Goal: Information Seeking & Learning: Learn about a topic

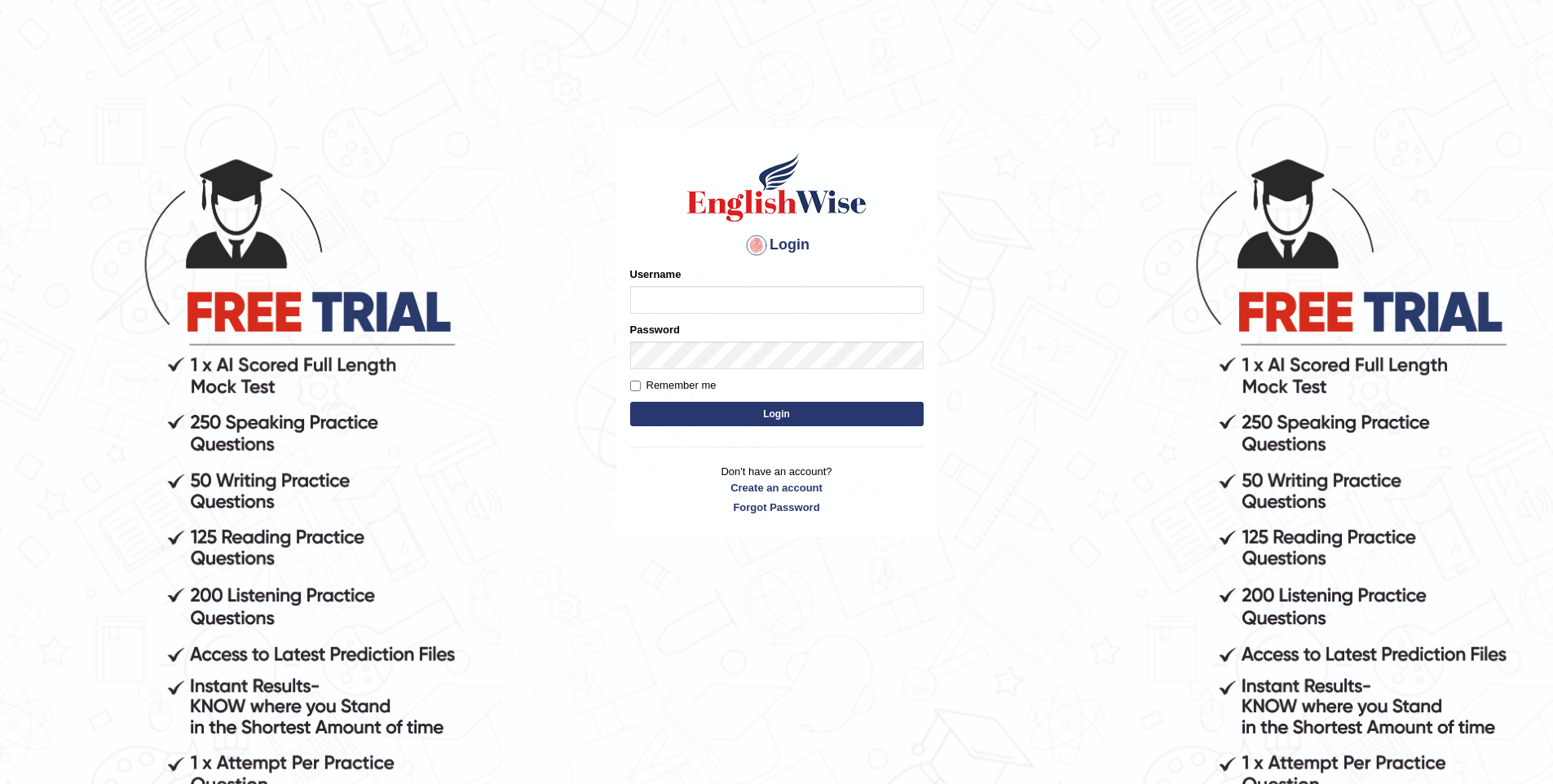
type input "vishwakarmad1999"
click at [630, 402] on button "Login" at bounding box center [776, 414] width 294 height 24
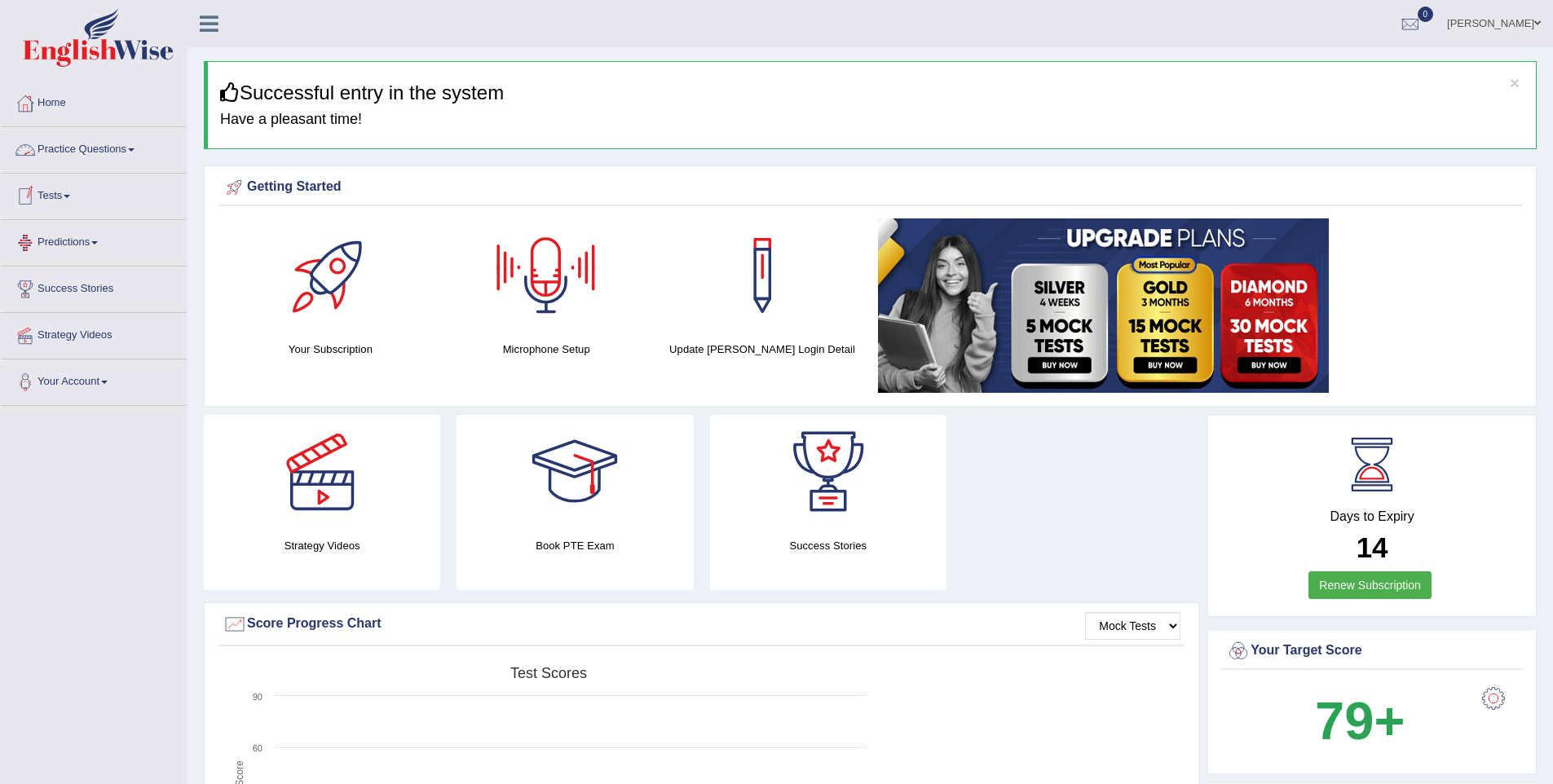
click at [72, 157] on link "Practice Questions" at bounding box center [94, 147] width 186 height 41
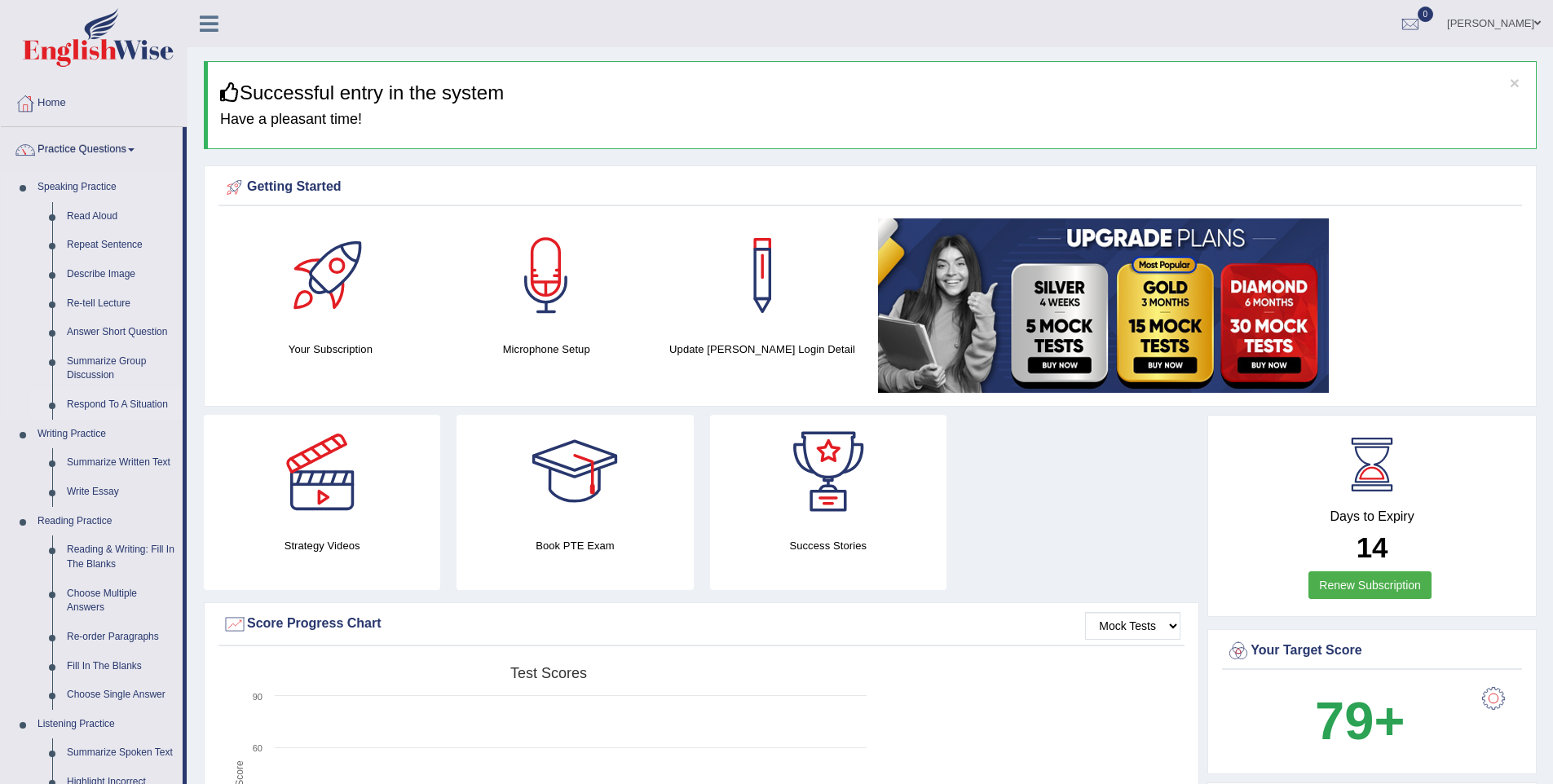
click at [131, 405] on link "Respond To A Situation" at bounding box center [121, 405] width 123 height 30
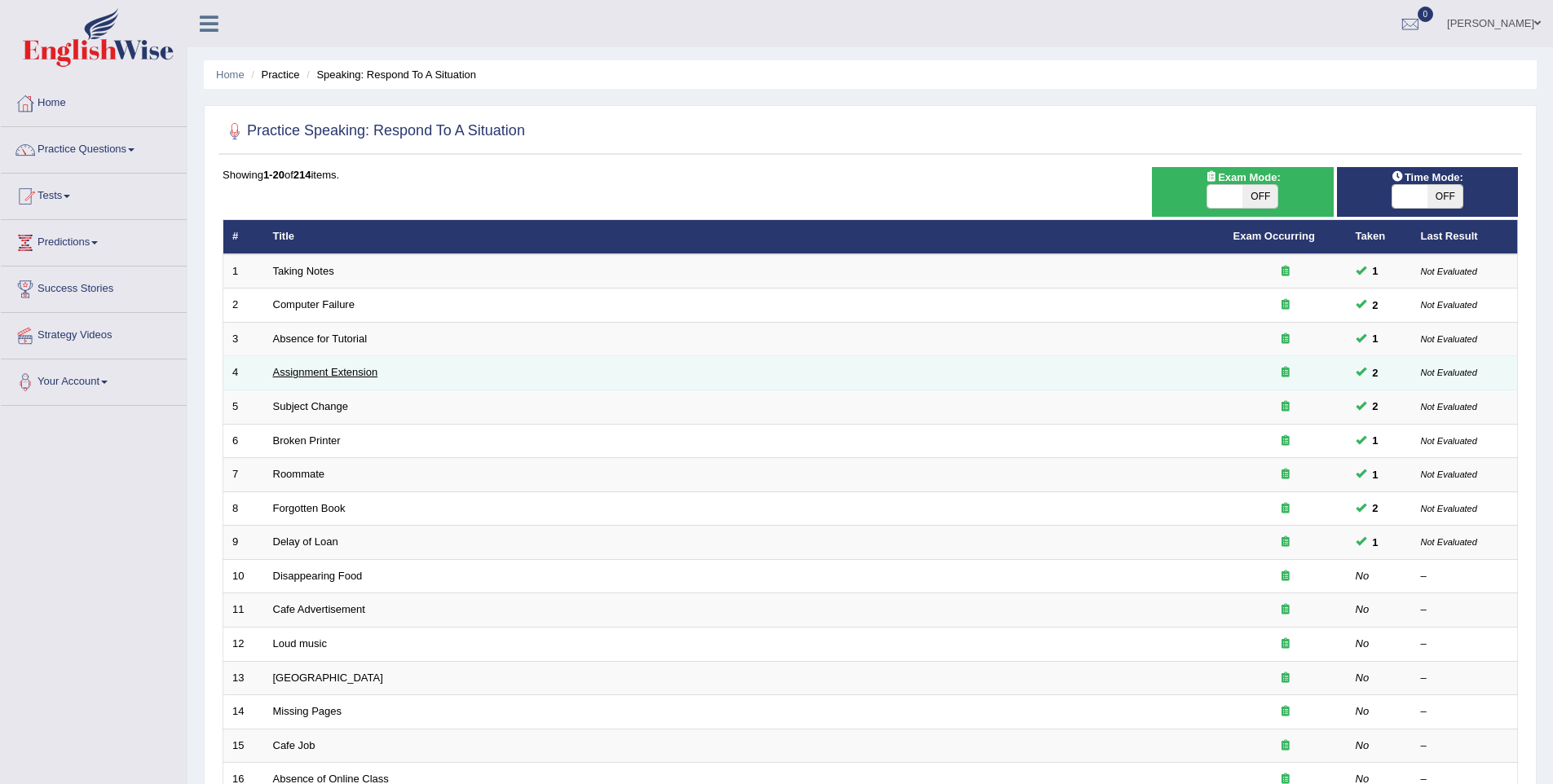
click at [314, 372] on link "Assignment Extension" at bounding box center [325, 372] width 105 height 12
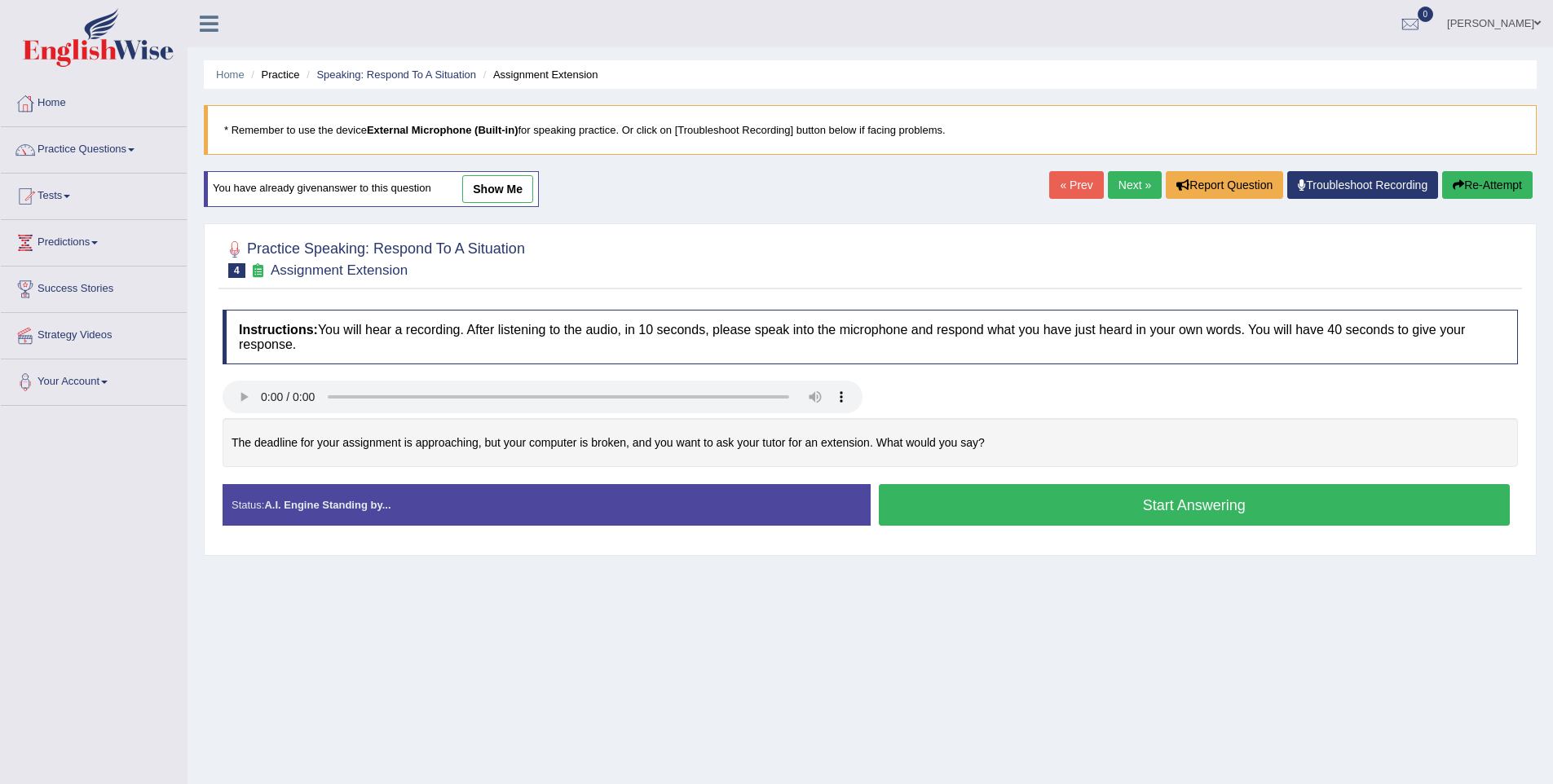
click at [481, 201] on link "show me" at bounding box center [498, 189] width 71 height 28
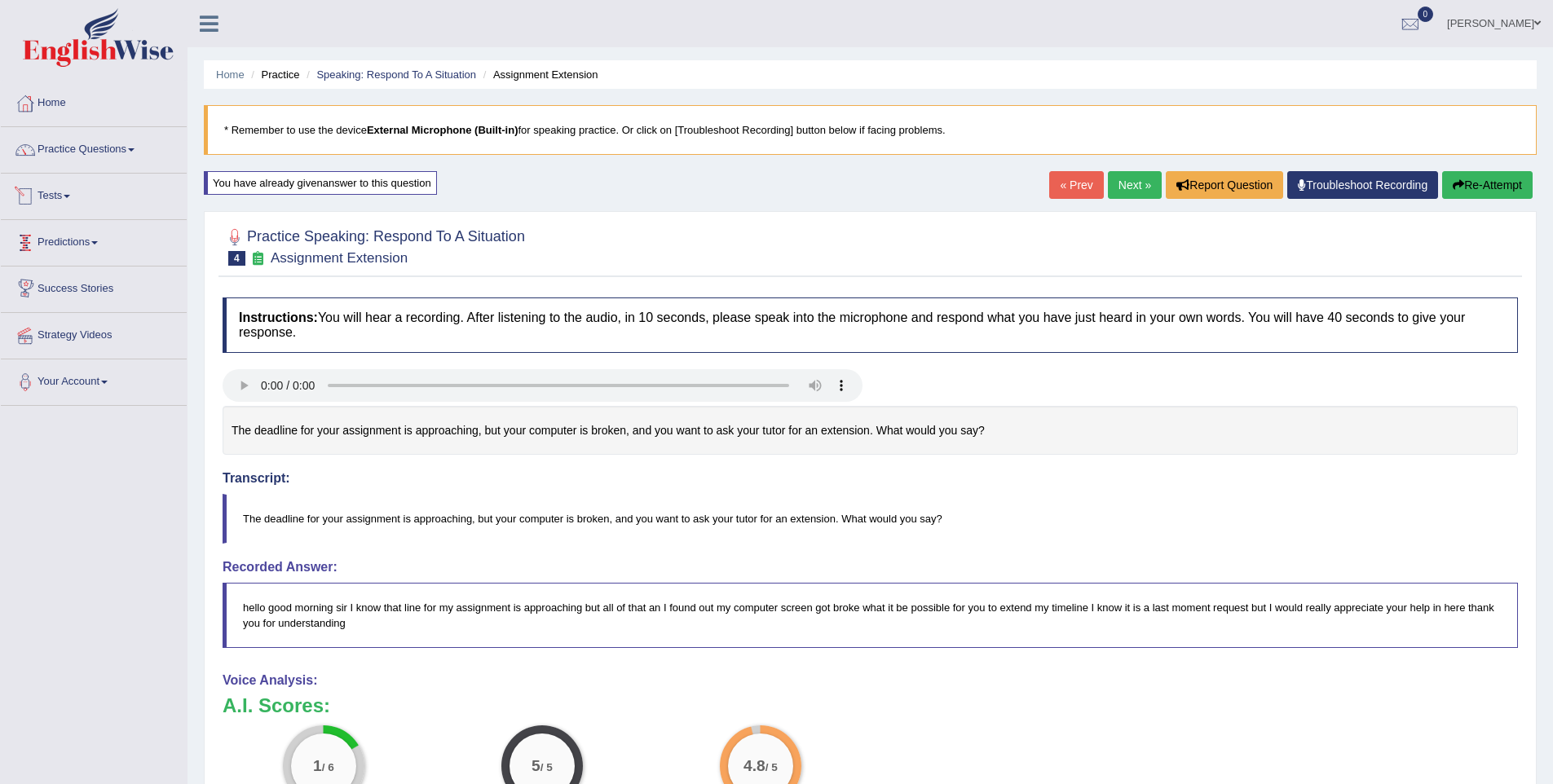
click at [110, 168] on li "Practice Questions Speaking Practice Read Aloud Repeat Sentence Describe Image …" at bounding box center [94, 149] width 186 height 46
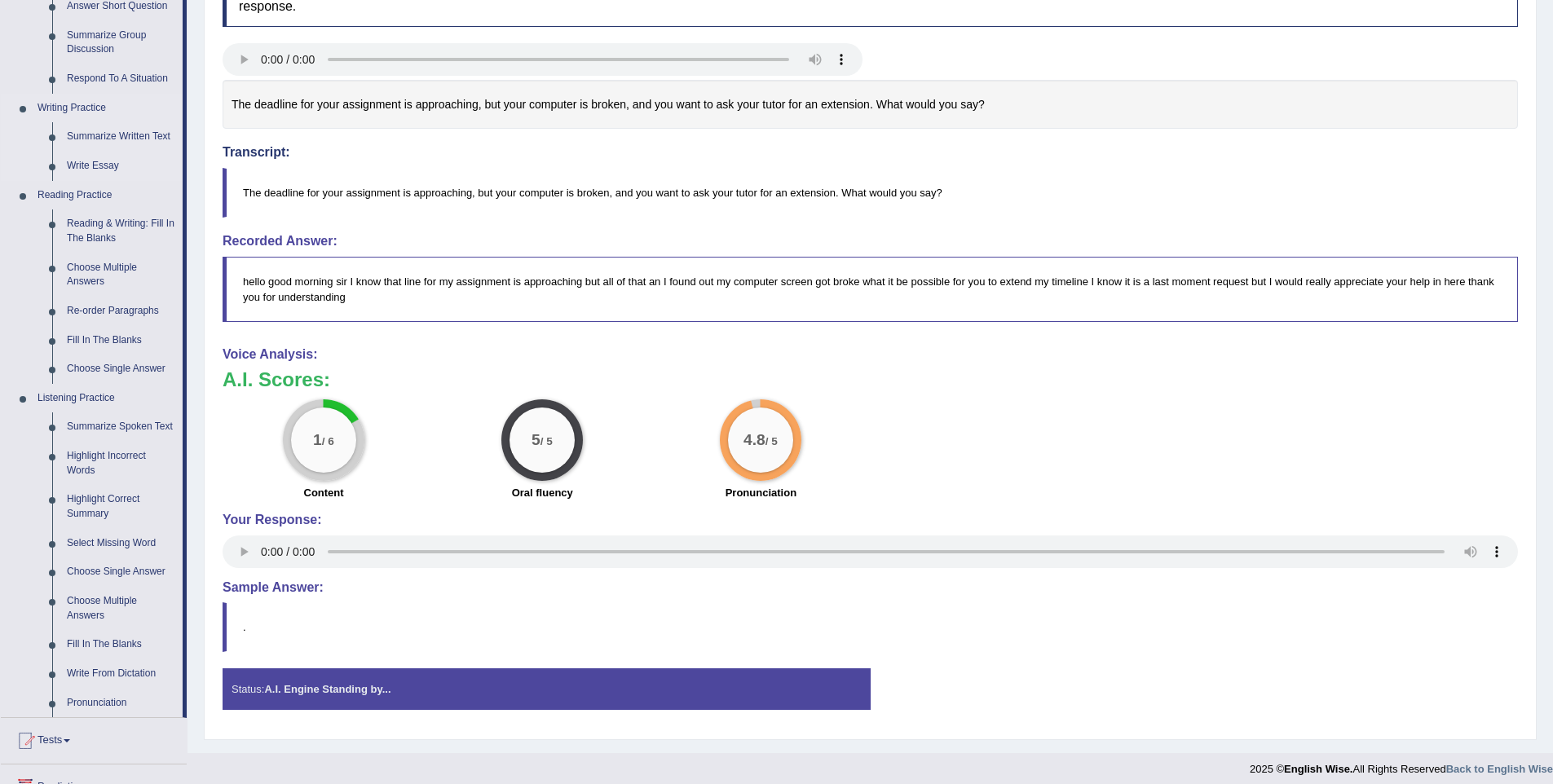
scroll to position [328, 0]
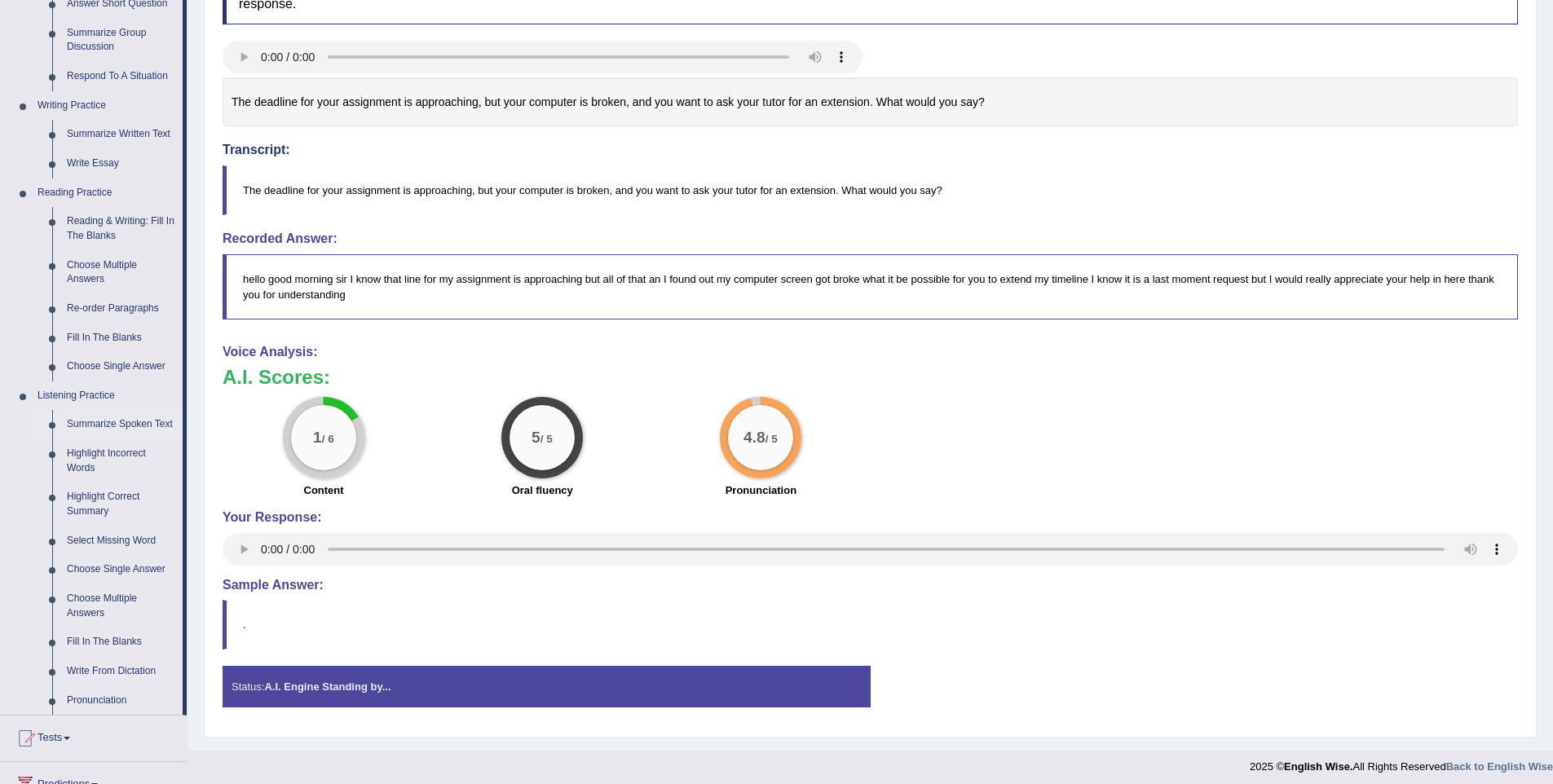
click at [84, 431] on link "Summarize Spoken Text" at bounding box center [121, 425] width 123 height 30
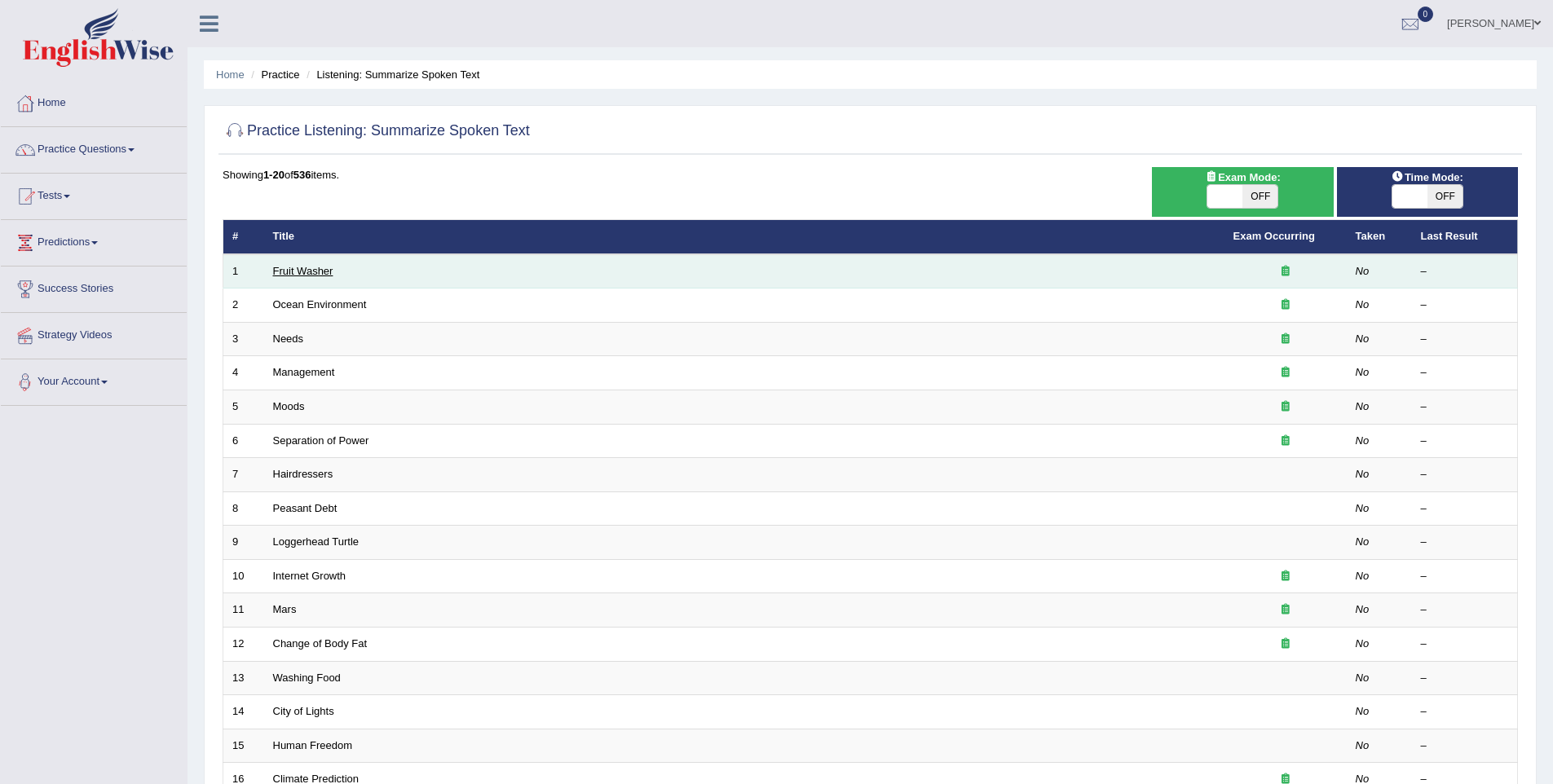
click at [312, 265] on link "Fruit Washer" at bounding box center [302, 271] width 60 height 12
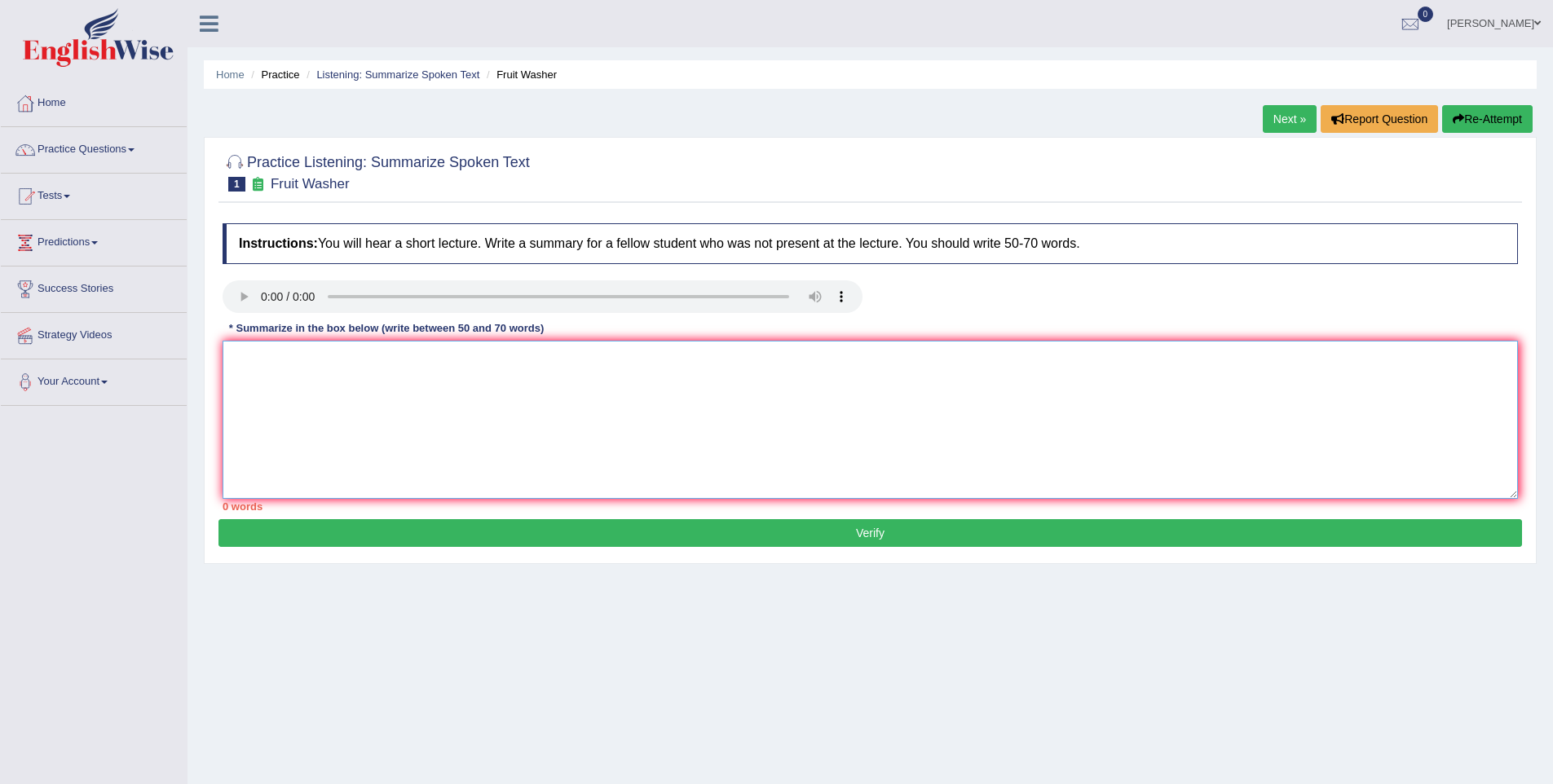
click at [312, 421] on textarea at bounding box center [869, 419] width 1295 height 158
drag, startPoint x: 420, startPoint y: 329, endPoint x: 535, endPoint y: 325, distance: 115.1
click at [535, 325] on div "* Summarize in the box below (write between 50 and 70 words)" at bounding box center [386, 329] width 327 height 16
drag, startPoint x: 221, startPoint y: 511, endPoint x: 274, endPoint y: 509, distance: 53.0
click at [274, 509] on div "0 words" at bounding box center [869, 506] width 1295 height 16
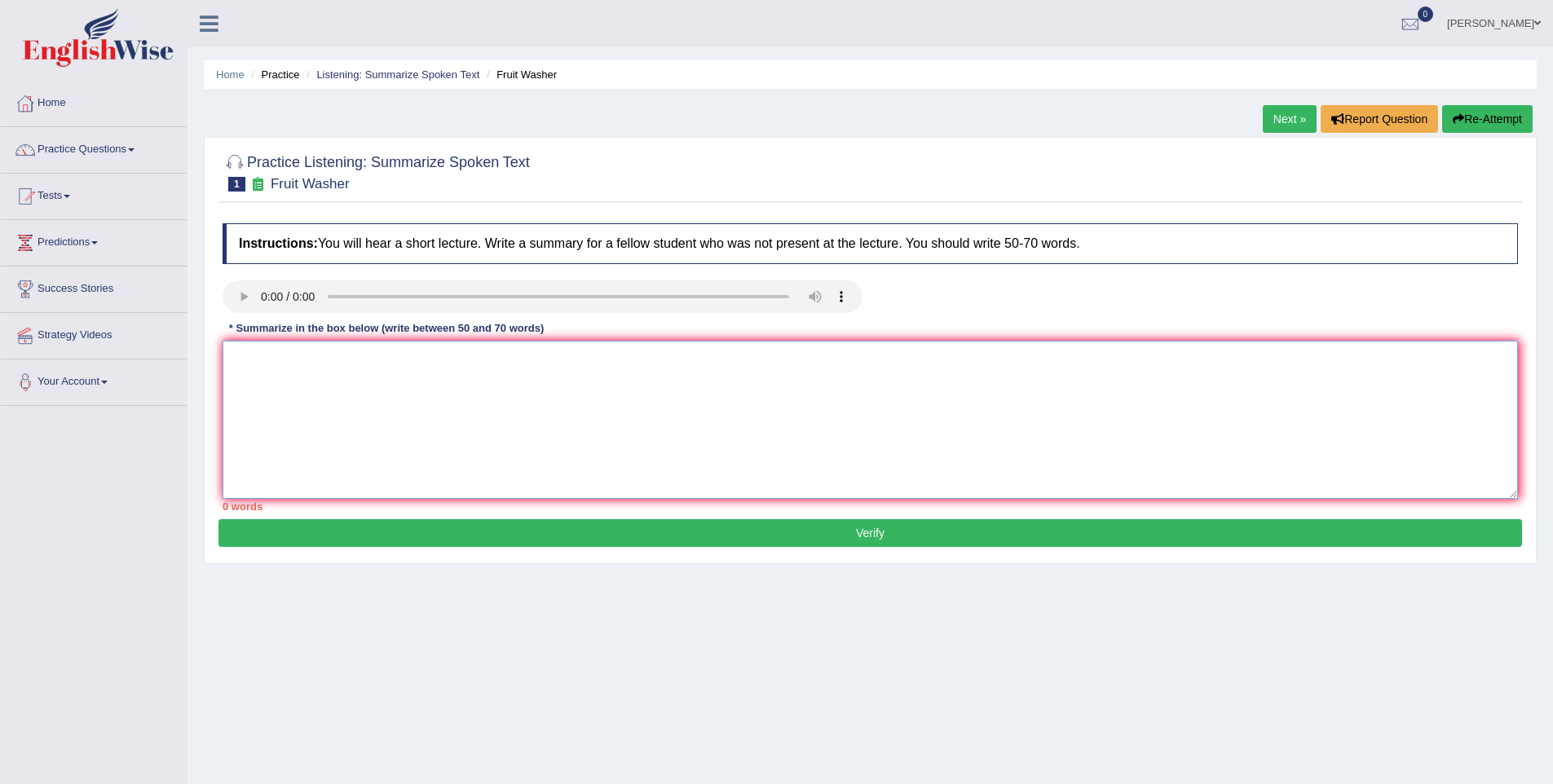
click at [446, 406] on textarea at bounding box center [869, 419] width 1295 height 158
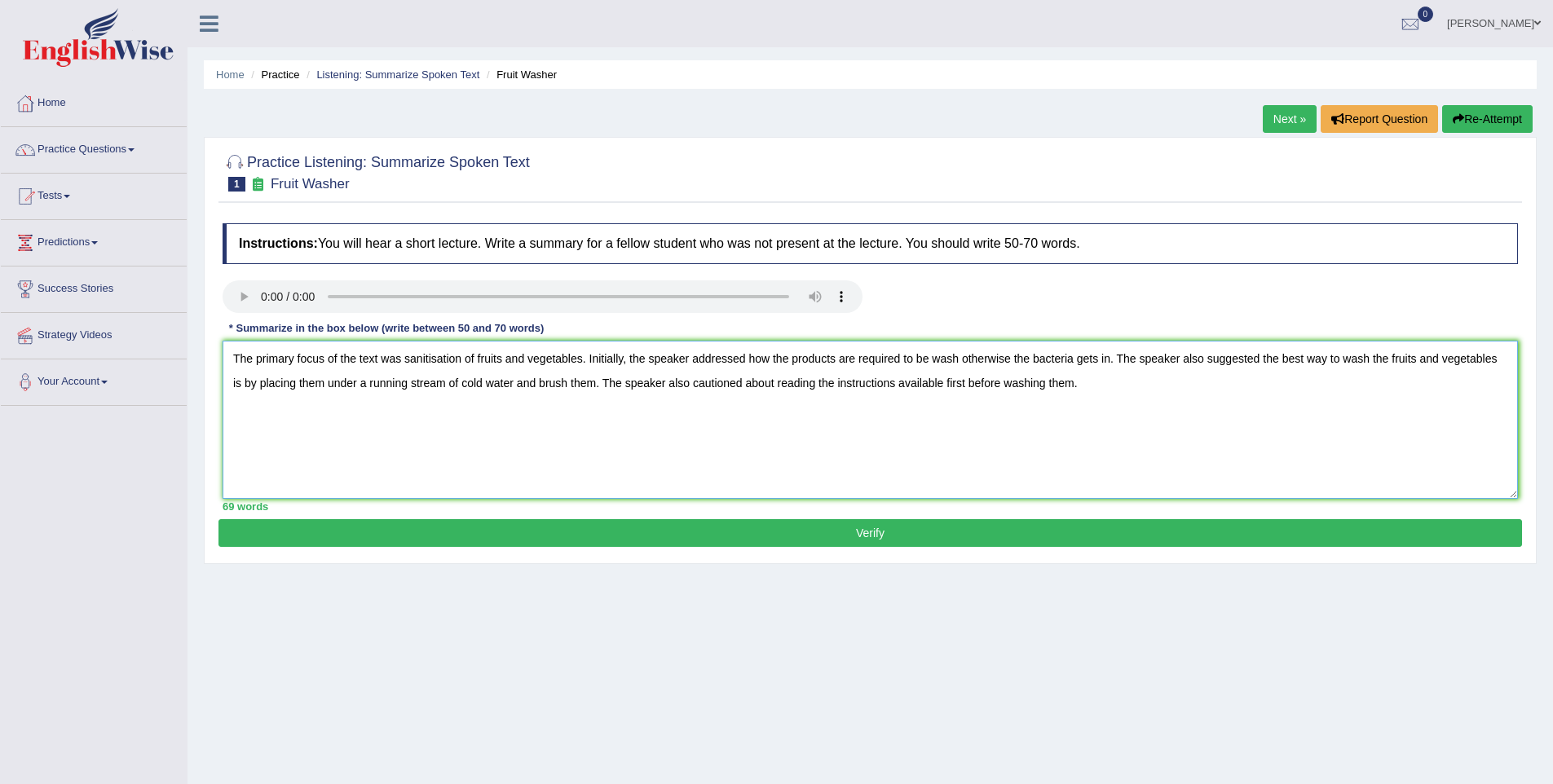
click at [1394, 359] on textarea "The primary focus of the text was sanitisation of fruits and vegetables. Initia…" at bounding box center [869, 419] width 1295 height 158
click at [1394, 359] on textarea "The primary focus of the text was sanitisation of fruits and vegetables. Initia…" at bounding box center [869, 419] width 1295 height 158
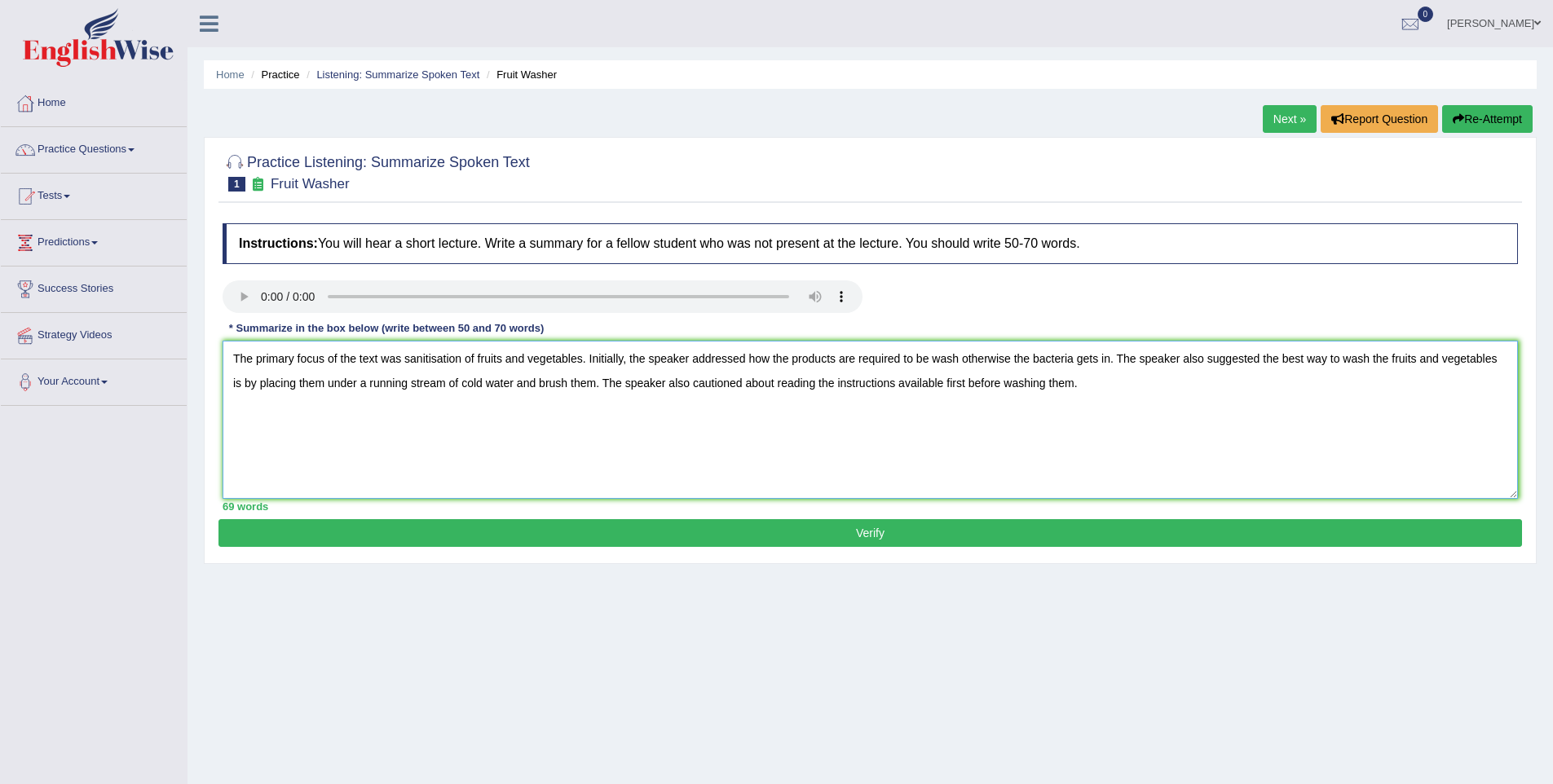
click at [1394, 359] on textarea "The primary focus of the text was sanitisation of fruits and vegetables. Initia…" at bounding box center [869, 419] width 1295 height 158
click at [1412, 379] on textarea "The primary focus of the text was sanitisation of fruits and vegetables. Initia…" at bounding box center [869, 419] width 1295 height 158
click at [1398, 359] on textarea "The primary focus of the text was sanitisation of fruits and vegetables. Initia…" at bounding box center [869, 419] width 1295 height 158
type textarea "The primary focus of the text was sanitisation of fruits and vegetables. Initia…"
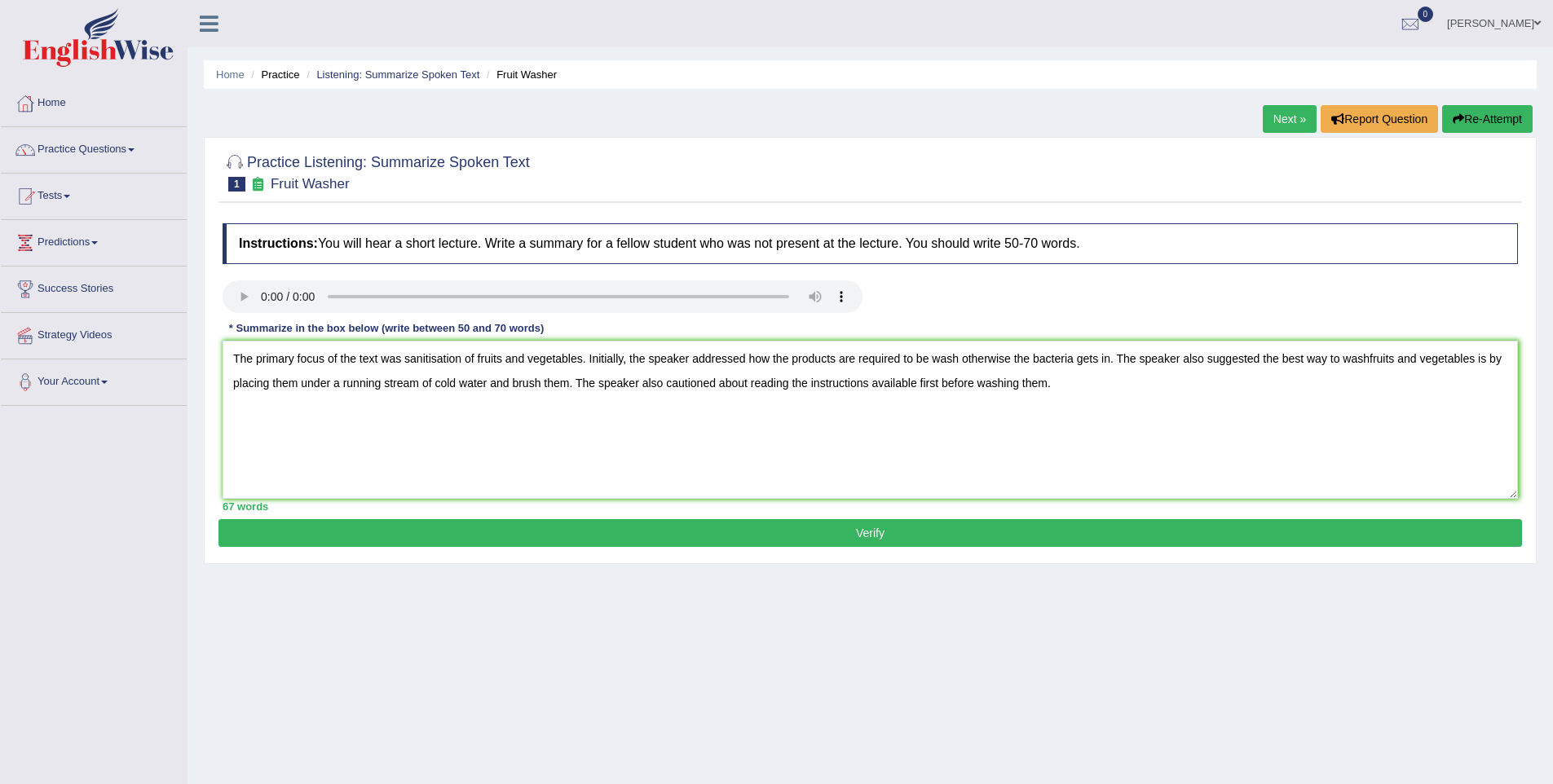
click at [869, 536] on button "Verify" at bounding box center [869, 533] width 1303 height 28
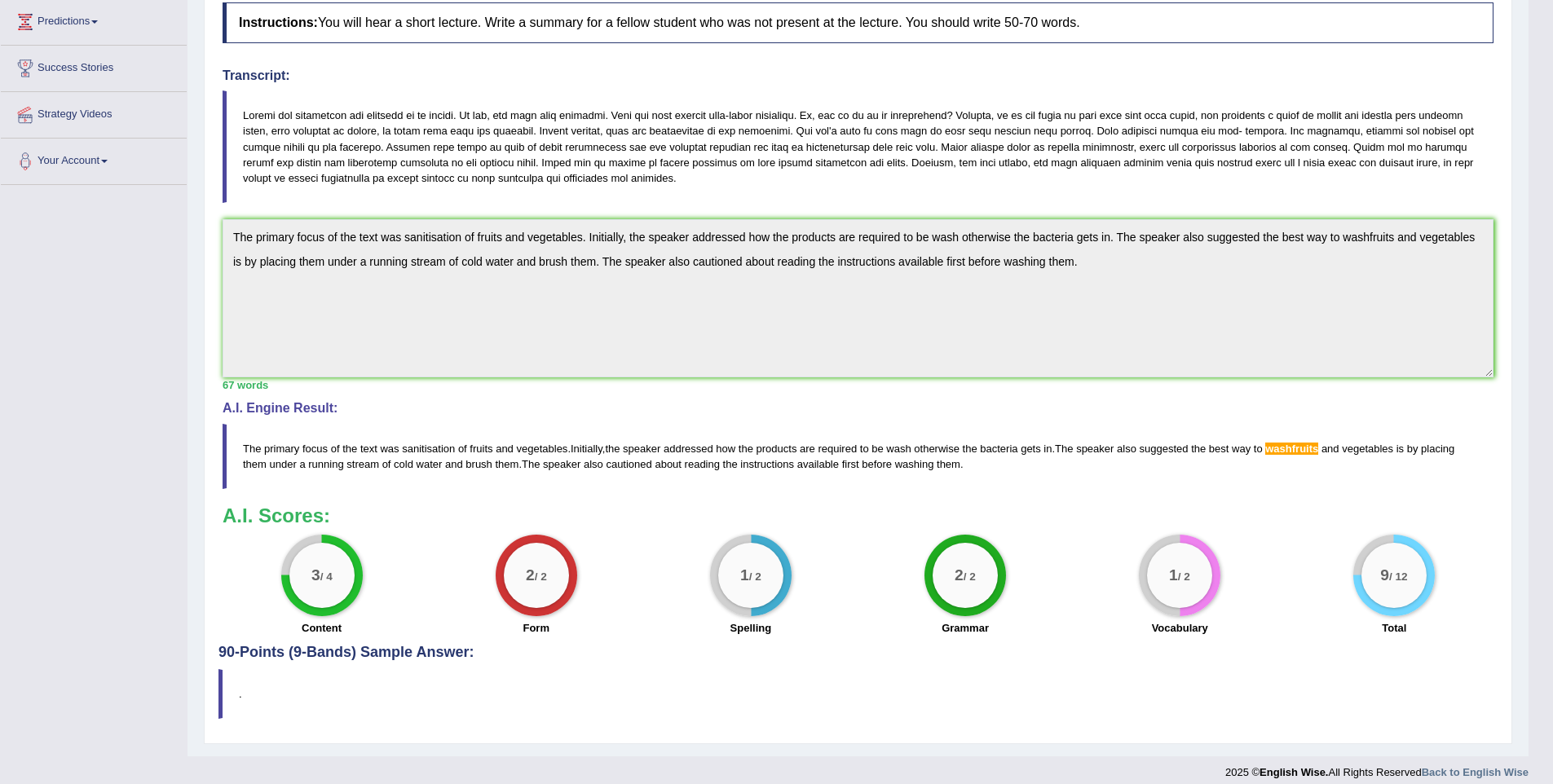
scroll to position [234, 0]
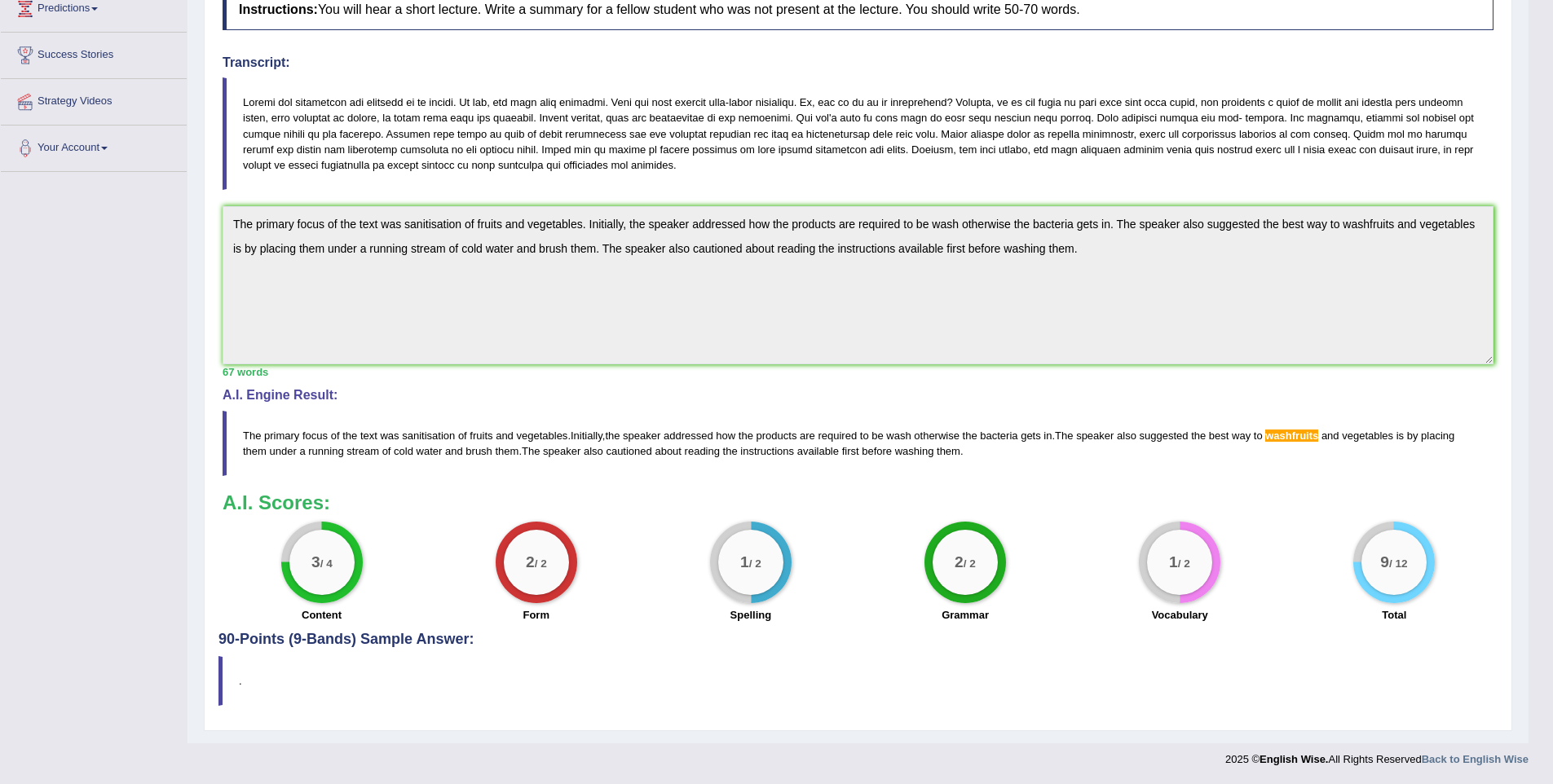
drag, startPoint x: 312, startPoint y: 559, endPoint x: 347, endPoint y: 564, distance: 35.4
click at [347, 564] on div "3 / 4" at bounding box center [321, 562] width 65 height 65
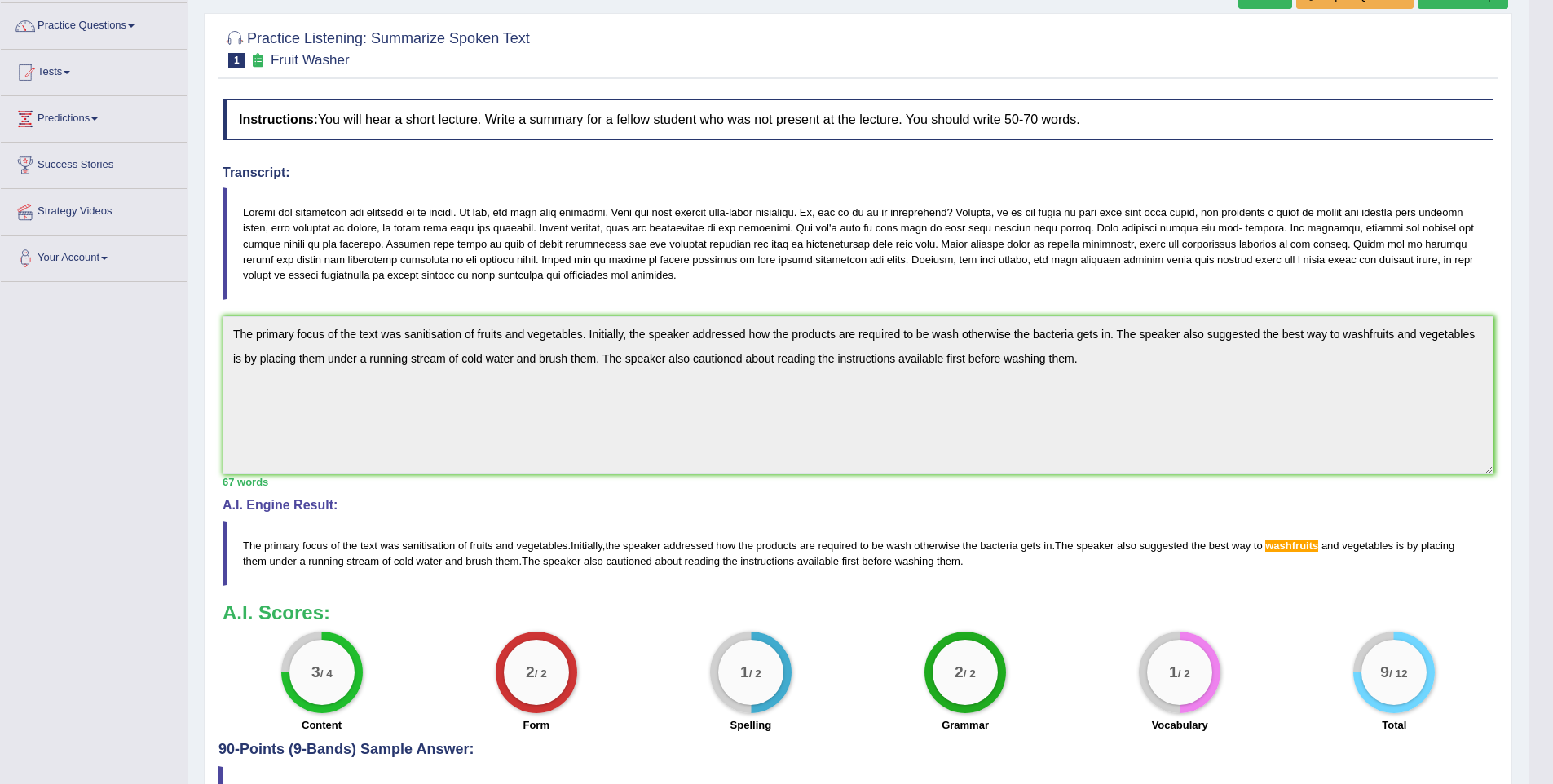
scroll to position [0, 0]
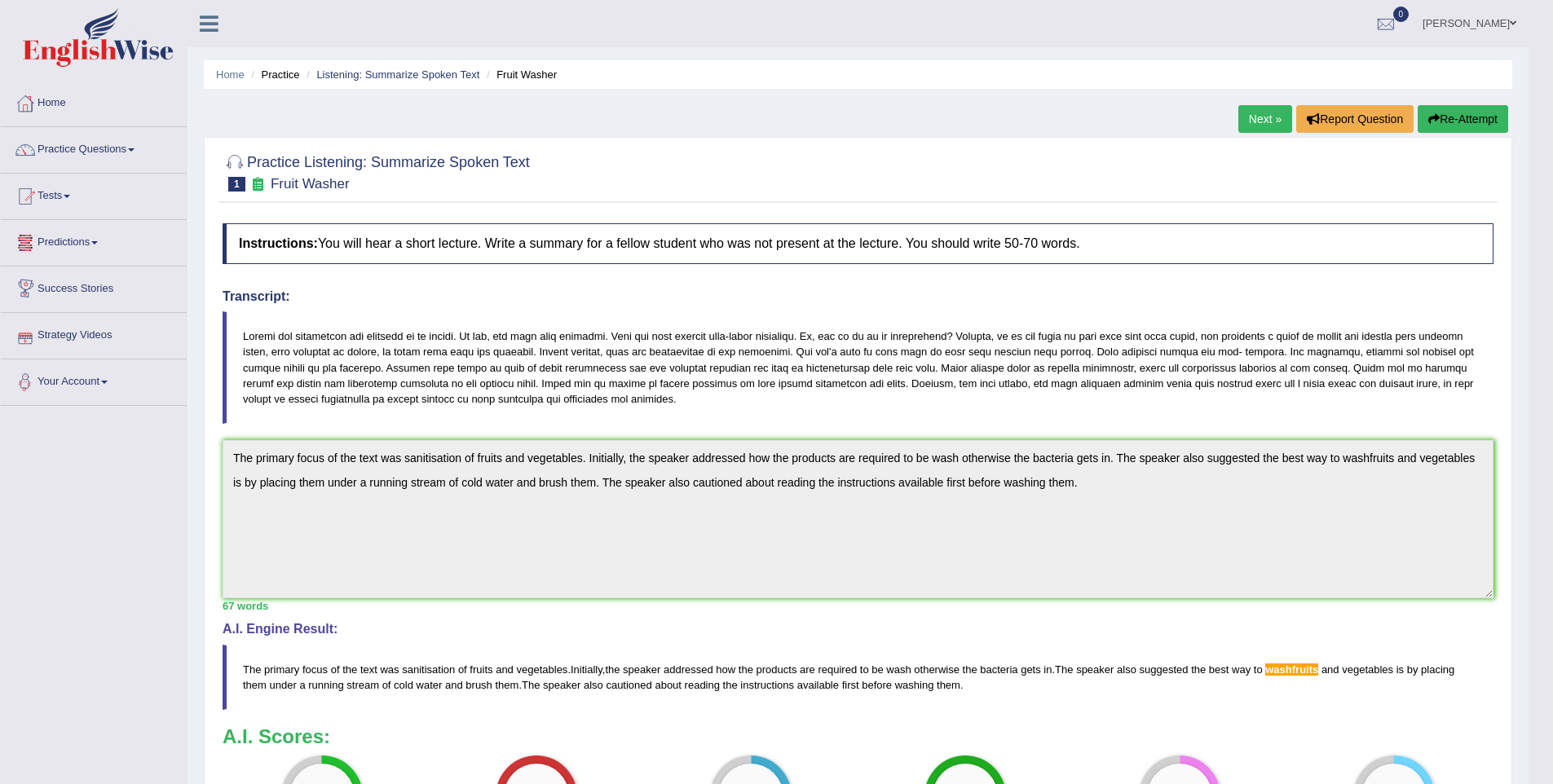
click at [97, 245] on link "Predictions" at bounding box center [94, 240] width 186 height 41
click at [97, 245] on link "Predictions" at bounding box center [91, 240] width 182 height 41
click at [80, 204] on link "Tests" at bounding box center [94, 194] width 186 height 41
click at [80, 204] on link "Tests" at bounding box center [91, 194] width 182 height 41
click at [135, 155] on link "Practice Questions" at bounding box center [94, 147] width 186 height 41
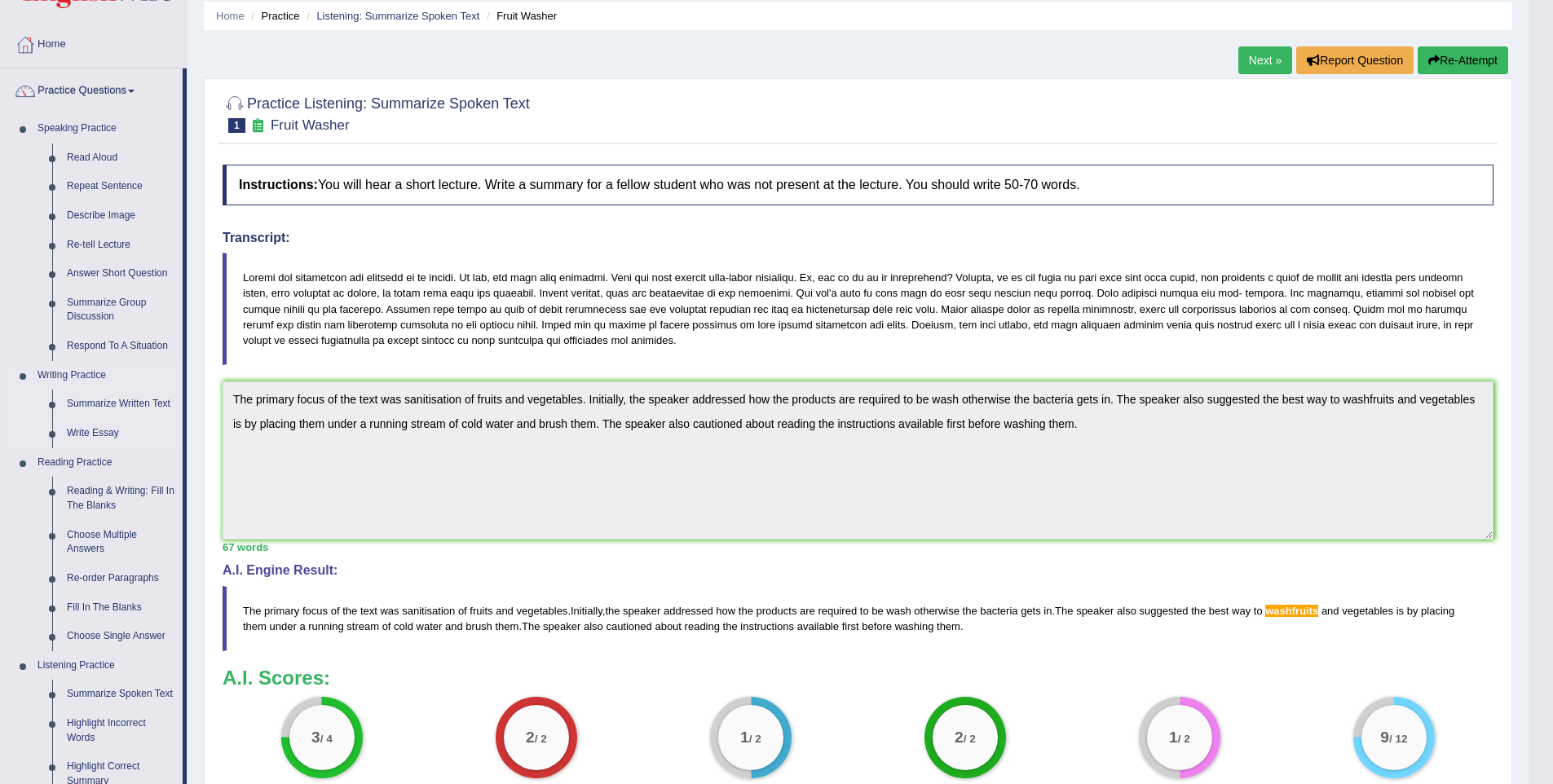
scroll to position [57, 0]
click at [376, 371] on div "Instructions: You will hear a short lecture. Write a summary for a fellow stude…" at bounding box center [857, 483] width 1279 height 650
click at [1251, 71] on link "Next »" at bounding box center [1265, 62] width 54 height 28
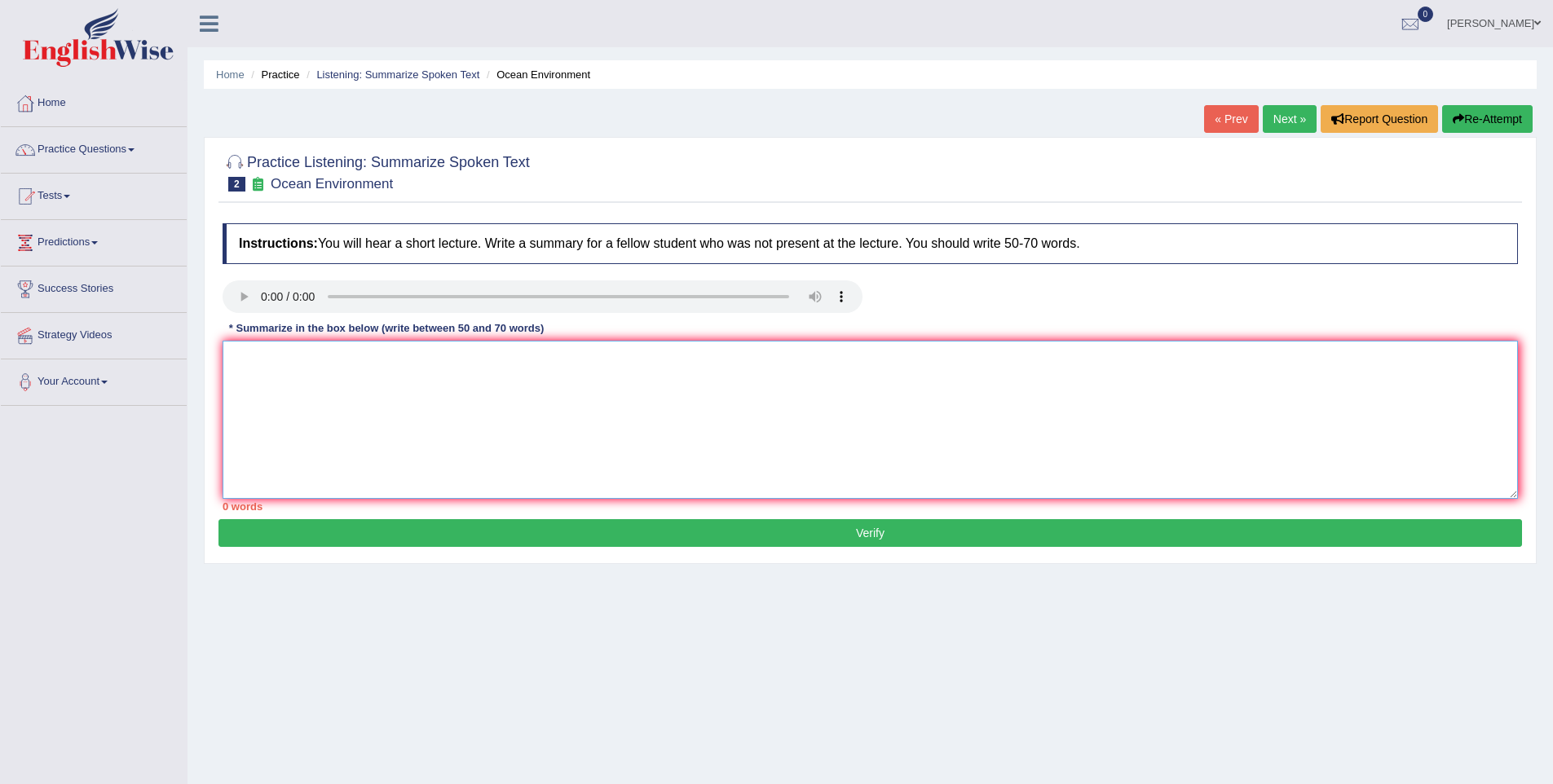
click at [274, 419] on textarea at bounding box center [869, 419] width 1295 height 158
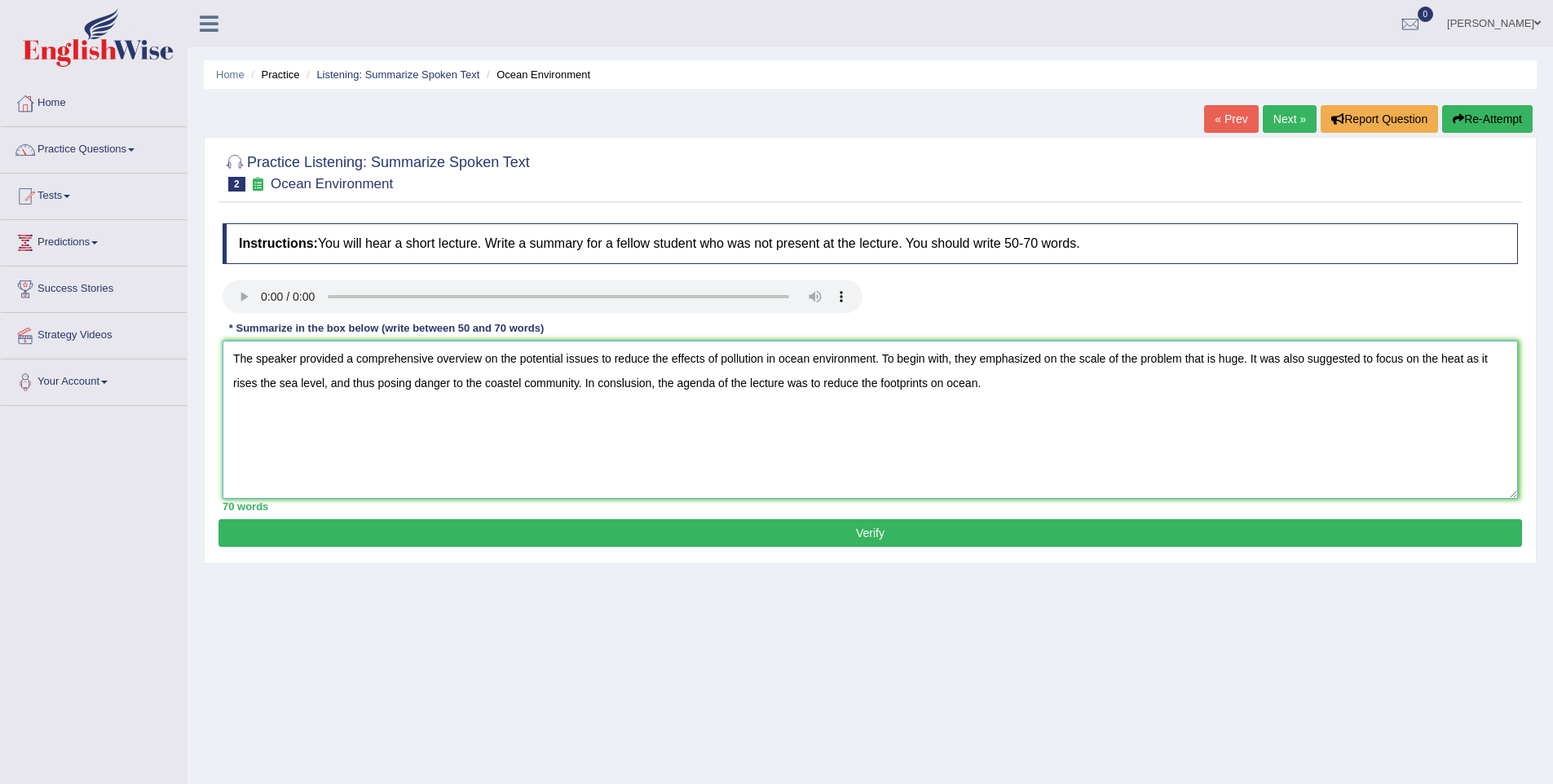
type textarea "The speaker provided a comprehensive overview on the potential issues to reduce…"
click at [751, 531] on button "Verify" at bounding box center [869, 533] width 1303 height 28
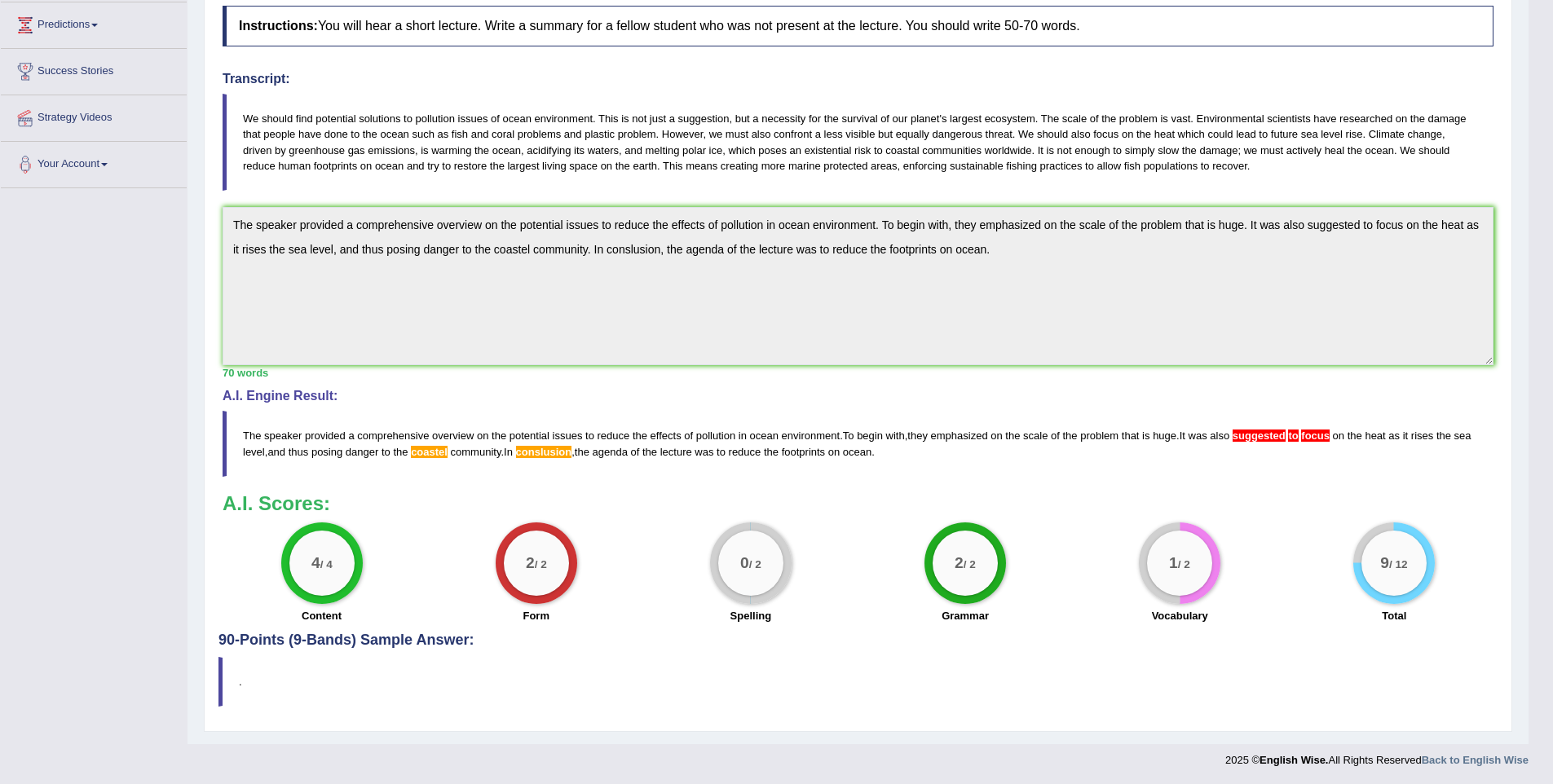
scroll to position [219, 0]
click at [1285, 441] on blockquote "The speaker provided a comprehensive overview on the potential issues to reduce…" at bounding box center [857, 442] width 1271 height 65
click at [1285, 436] on span "suggested" at bounding box center [1259, 435] width 53 height 12
